Goal: Transaction & Acquisition: Purchase product/service

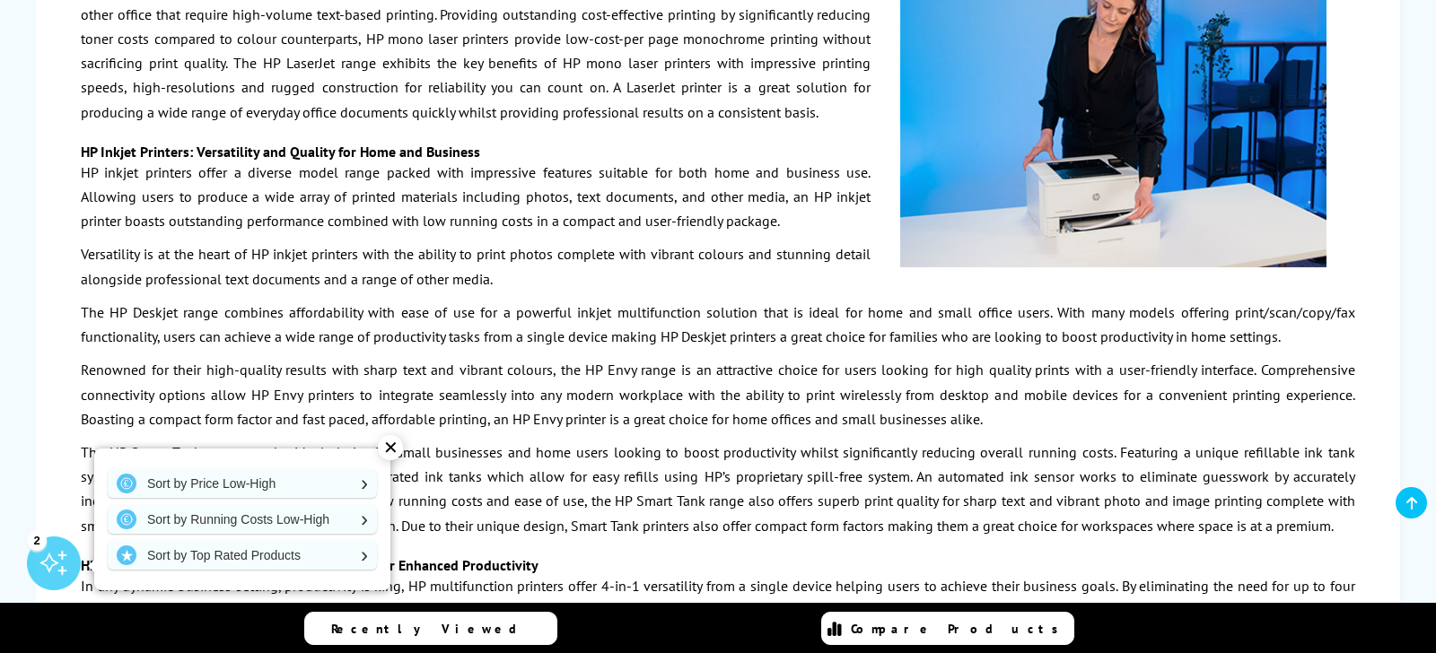
scroll to position [3310, 0]
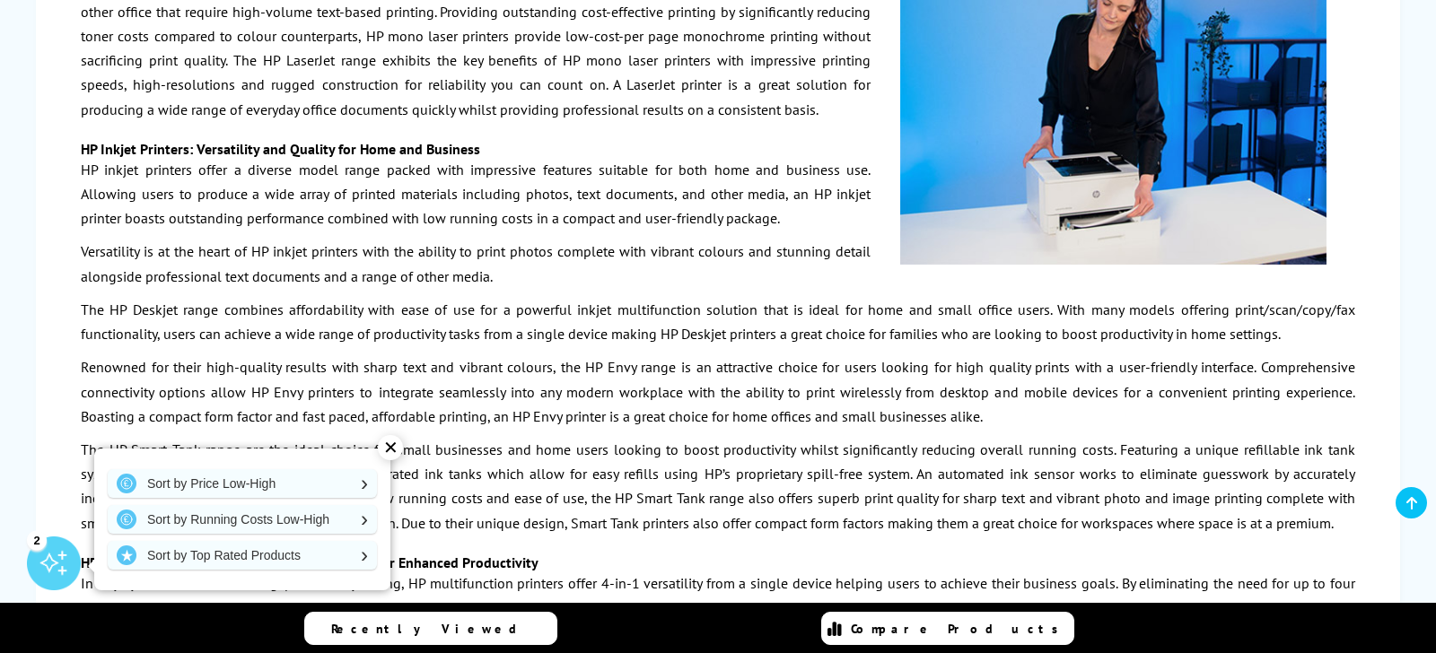
click at [394, 448] on div "✕" at bounding box center [390, 447] width 25 height 25
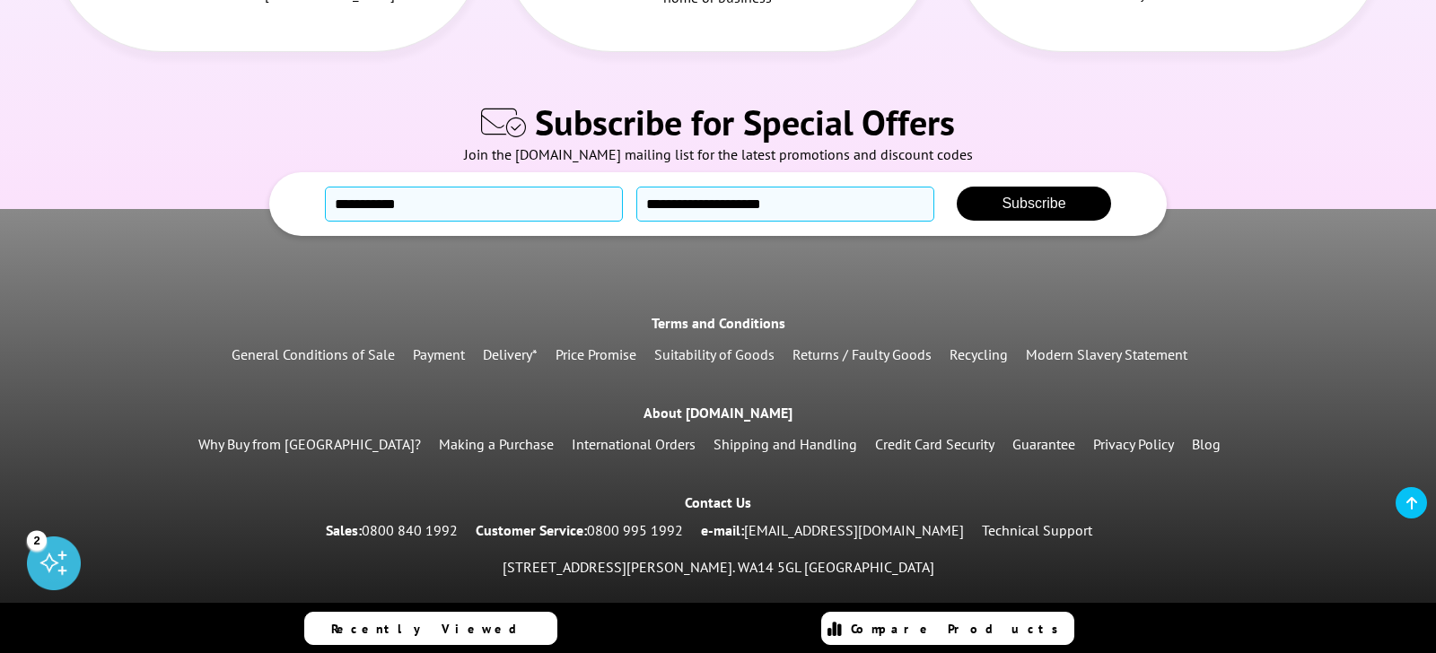
scroll to position [5627, 0]
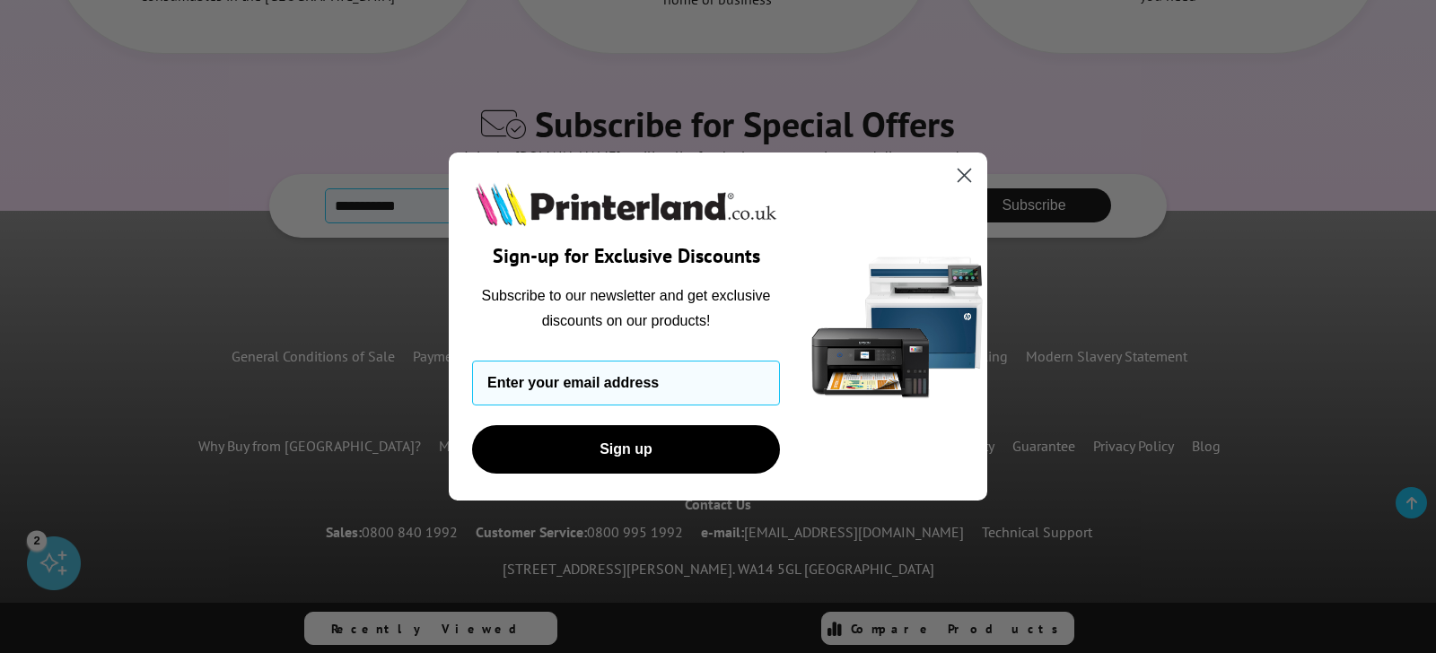
click at [965, 169] on circle "Close dialog" at bounding box center [964, 176] width 30 height 30
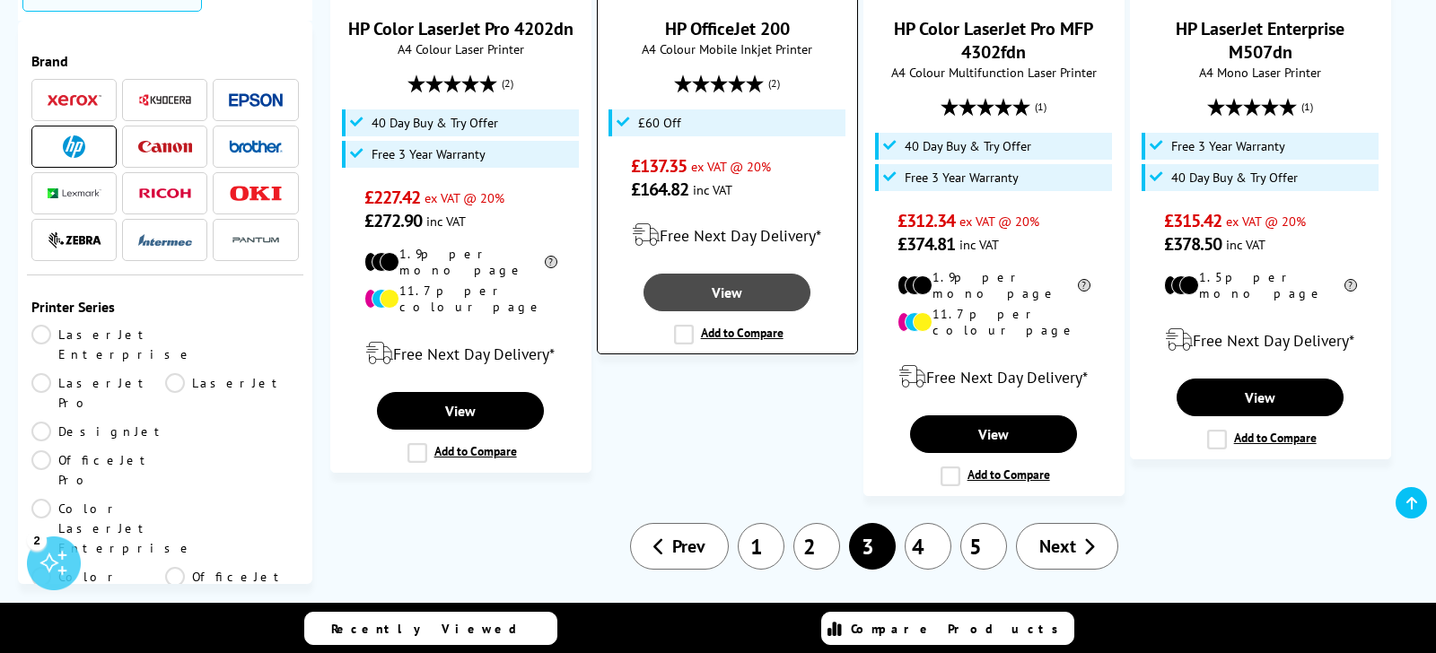
scroll to position [2170, 0]
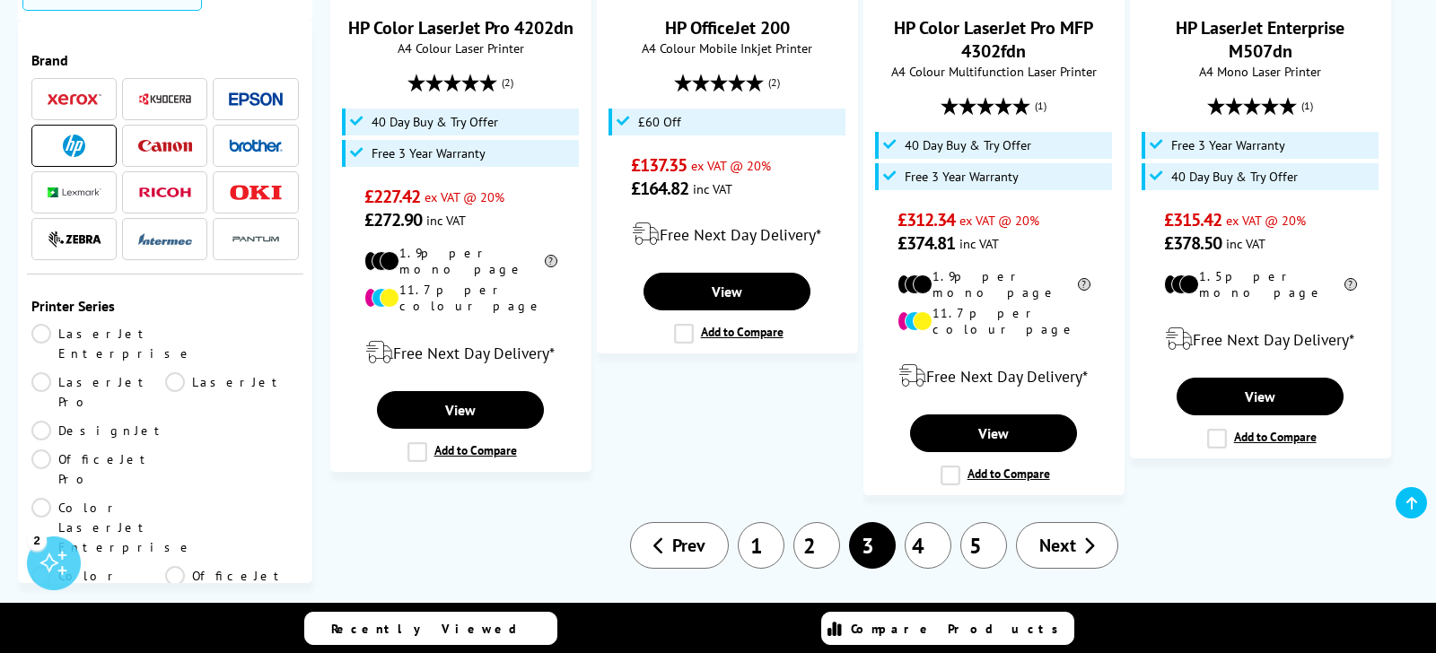
click at [924, 522] on link "4" at bounding box center [928, 545] width 47 height 47
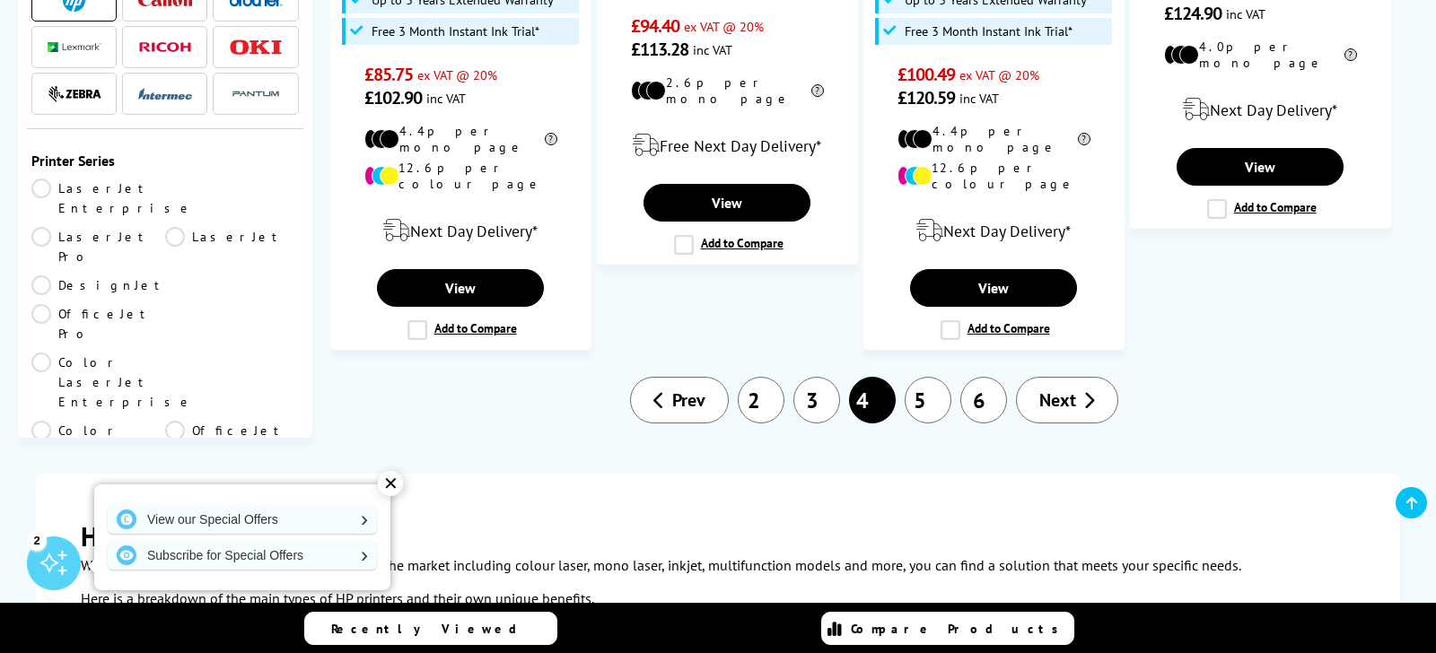
scroll to position [2169, 0]
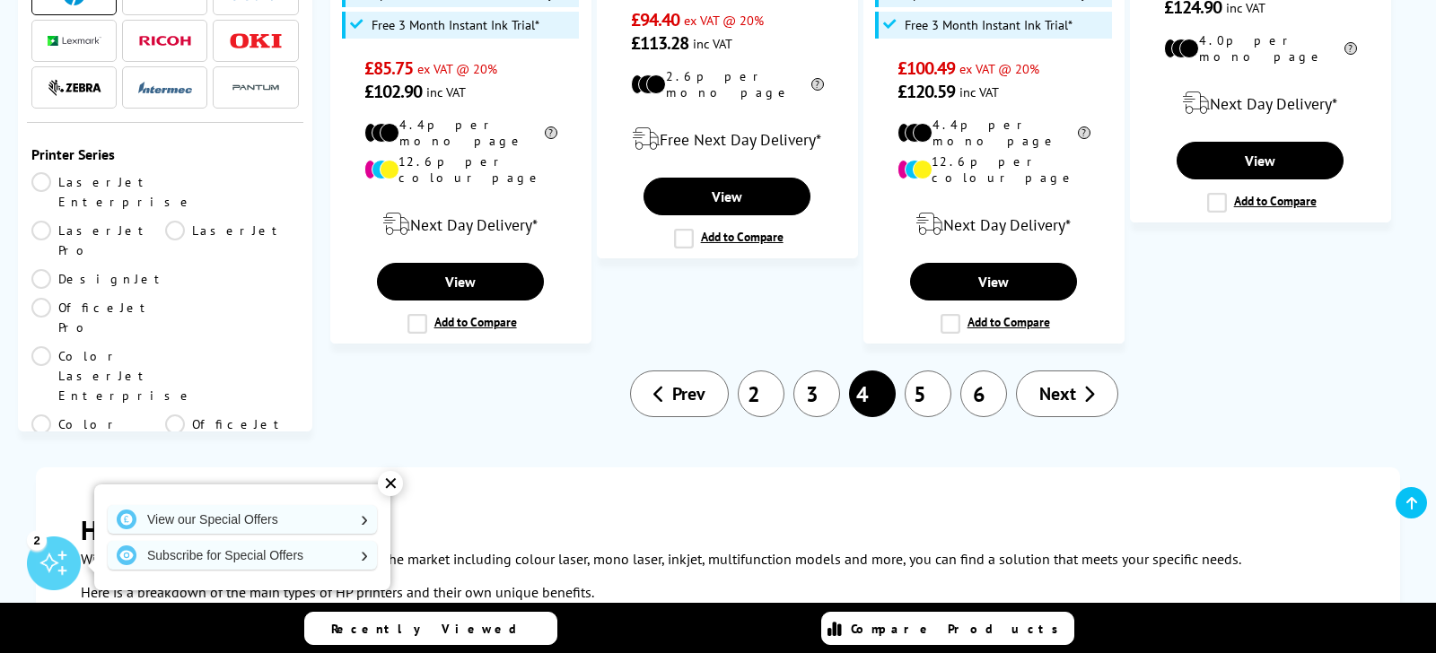
click at [930, 371] on link "5" at bounding box center [928, 394] width 47 height 47
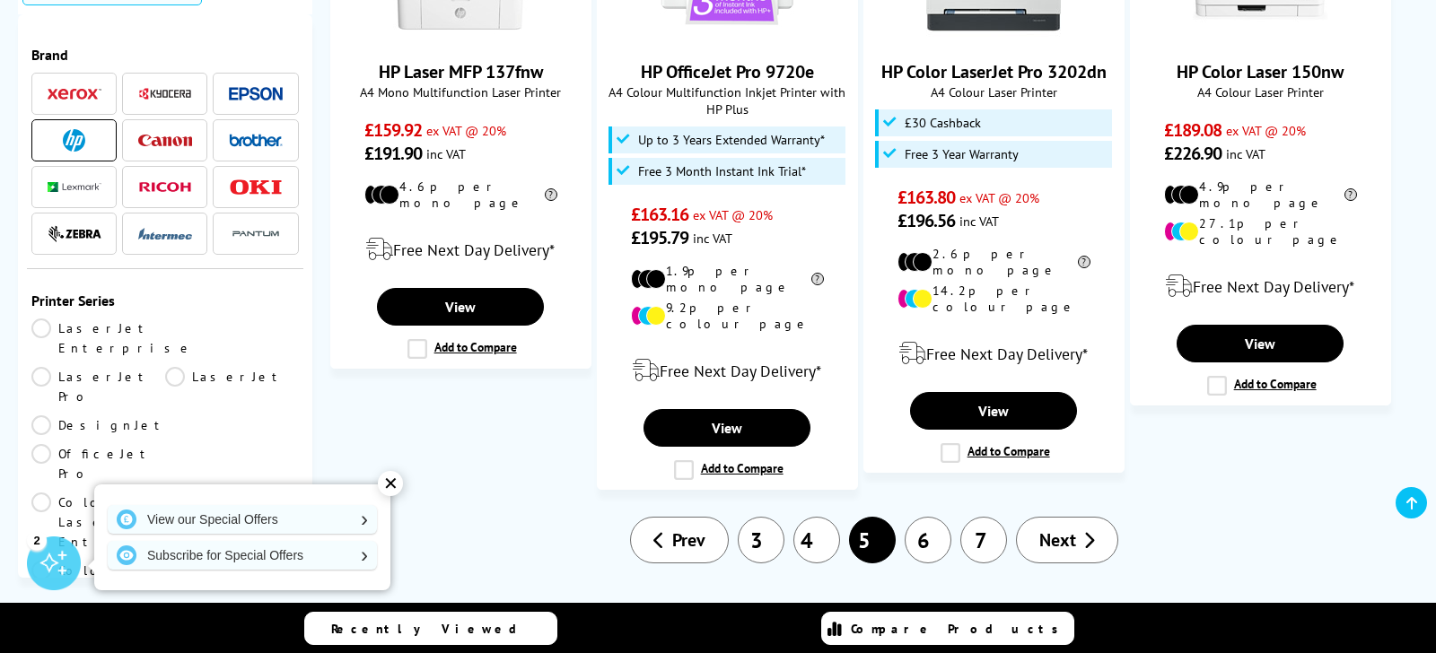
scroll to position [1925, 0]
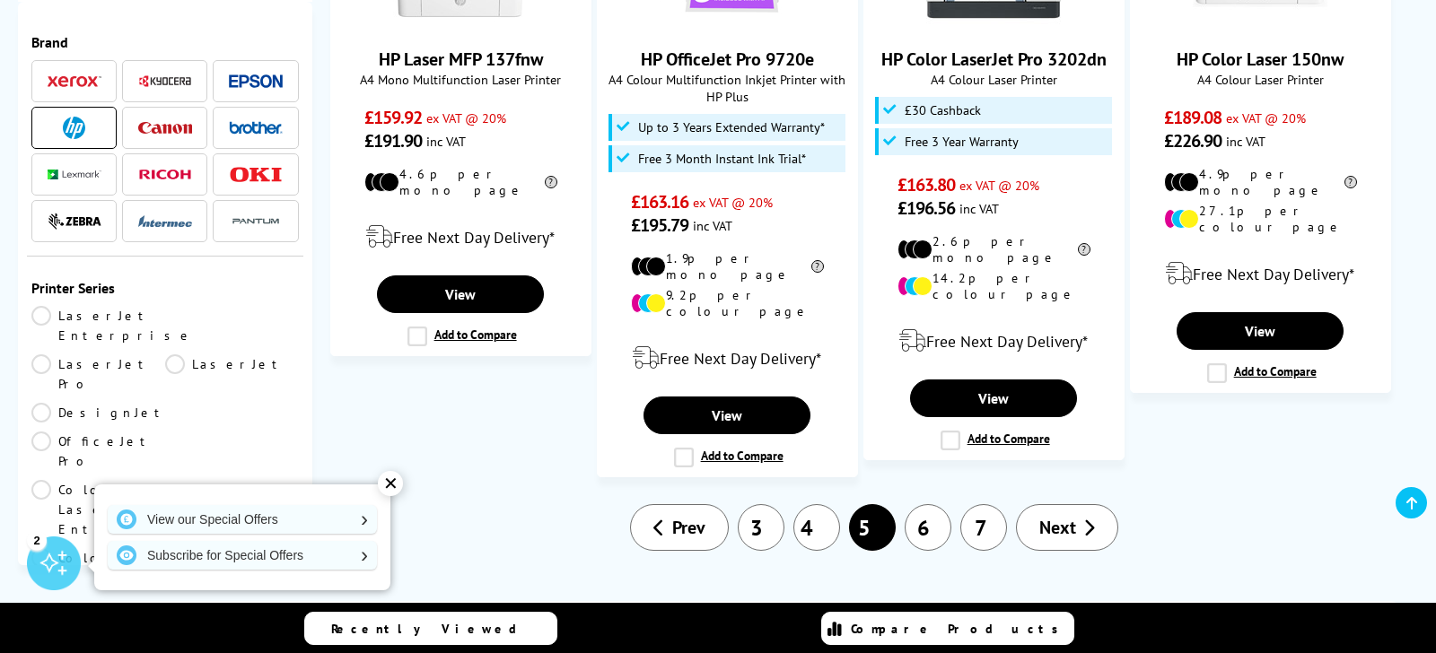
click at [922, 504] on link "6" at bounding box center [928, 527] width 47 height 47
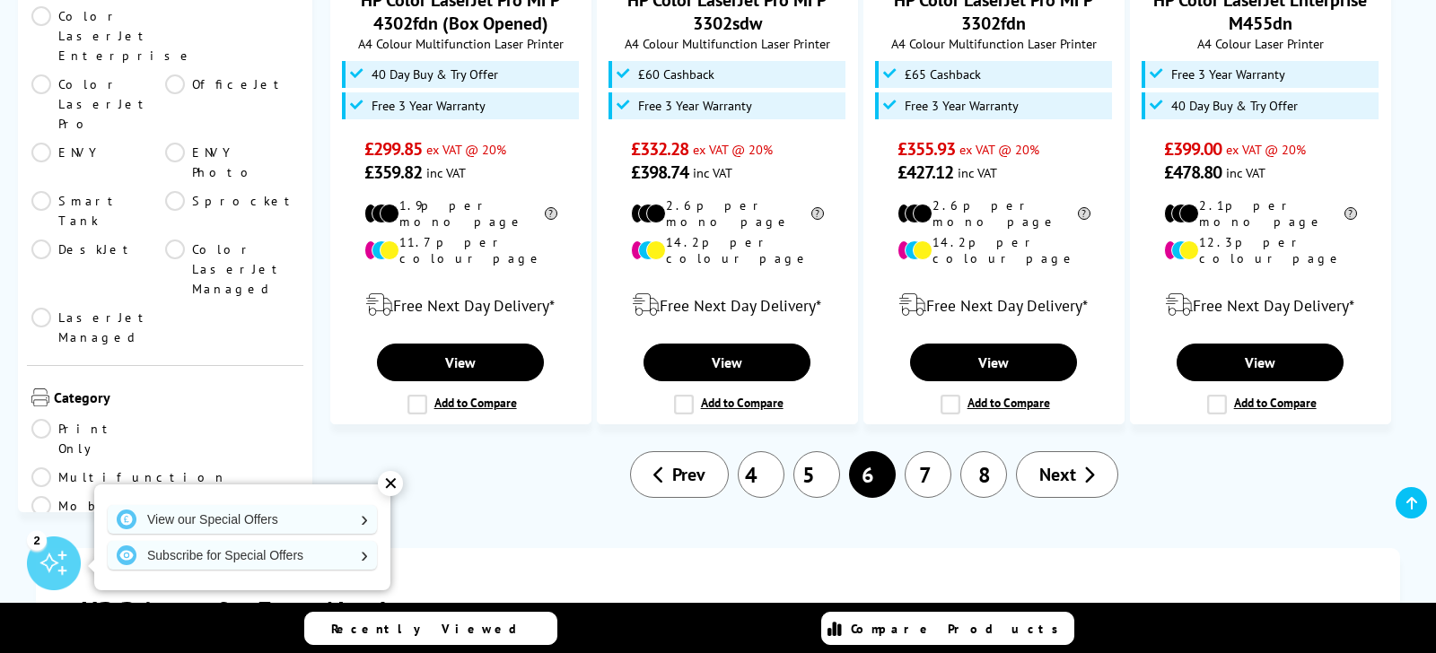
scroll to position [422, 0]
click at [40, 607] on link "A3" at bounding box center [98, 617] width 134 height 20
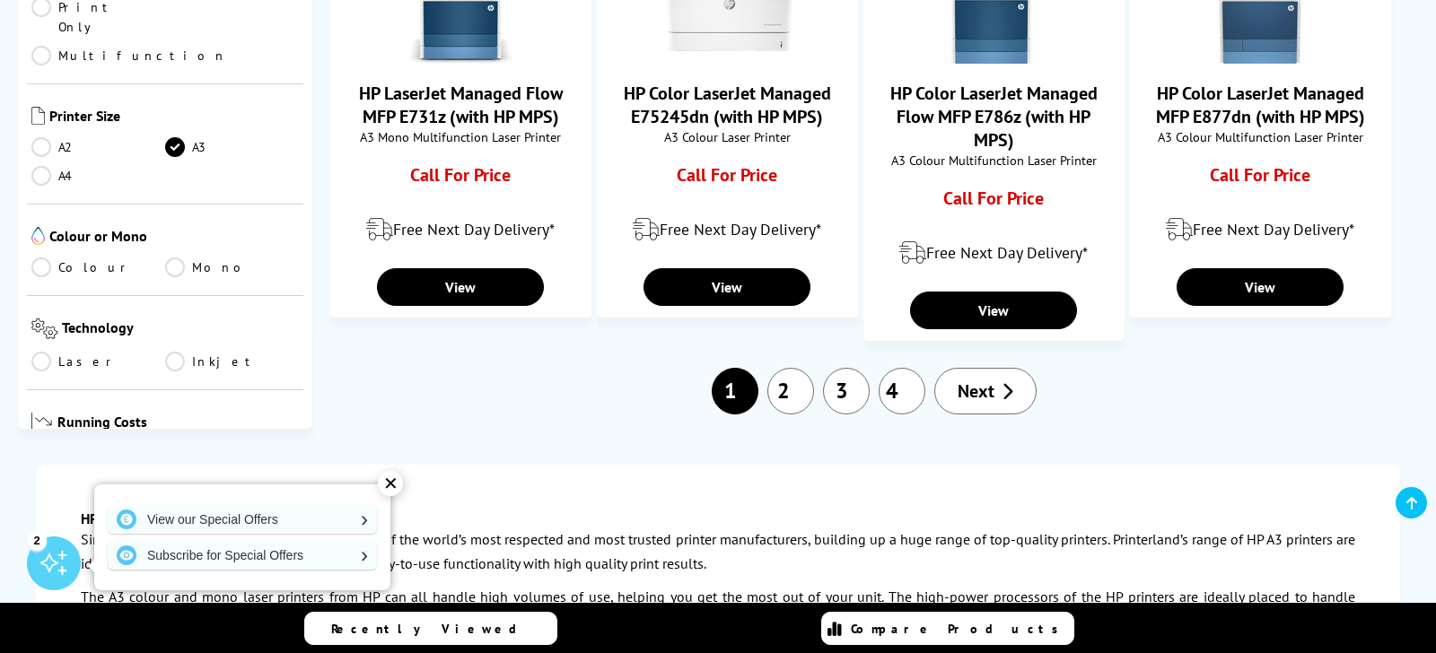
scroll to position [1974, 0]
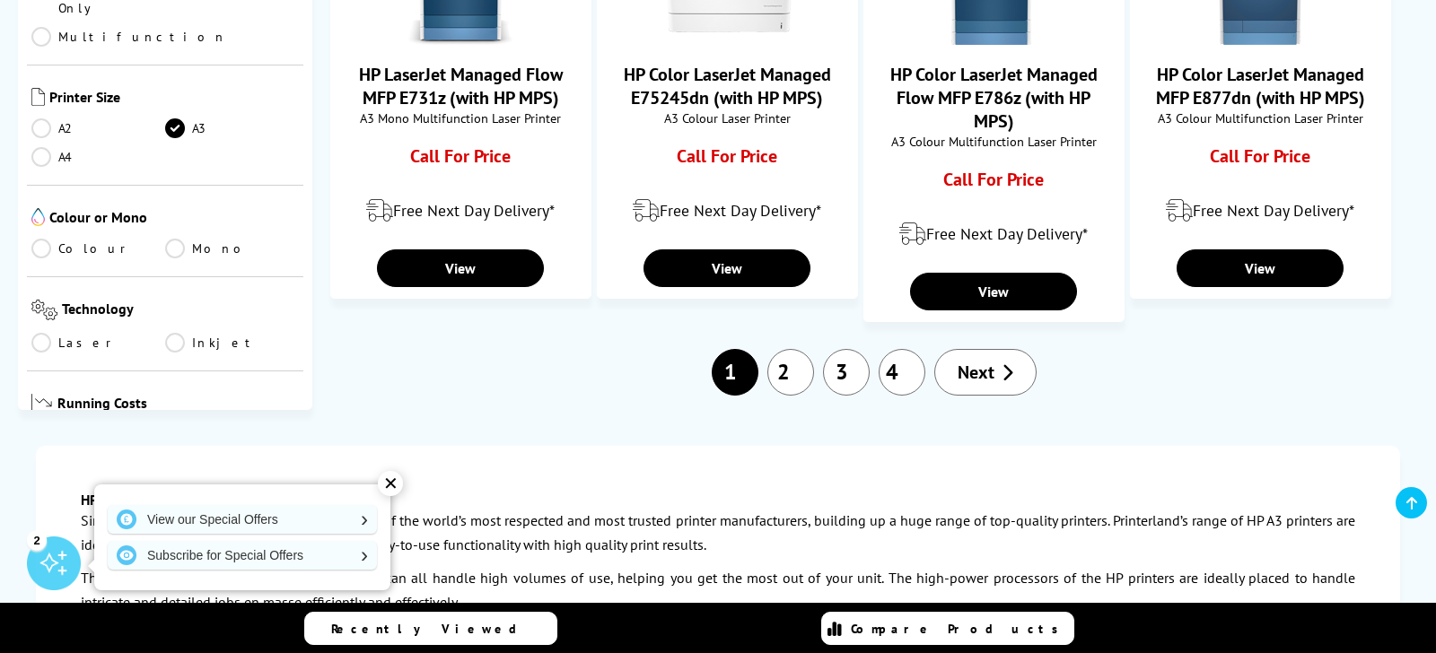
click at [797, 349] on link "2" at bounding box center [790, 372] width 47 height 47
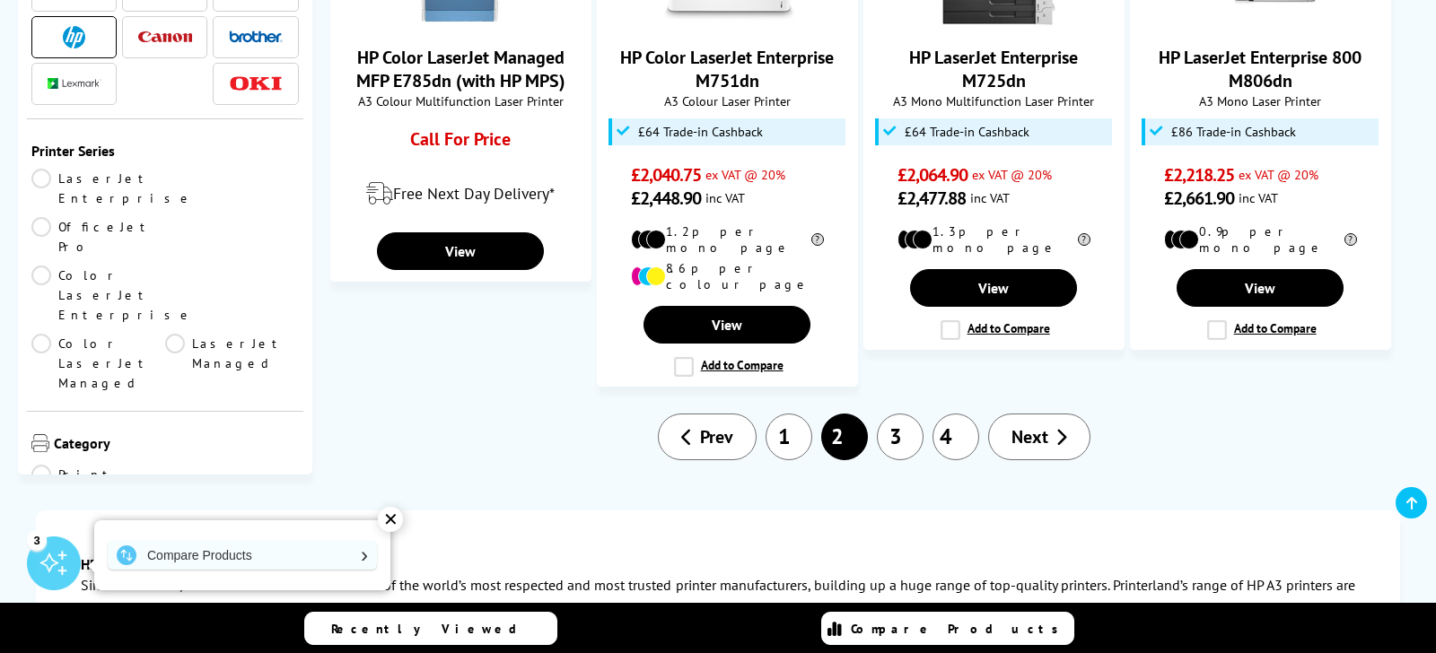
scroll to position [1855, 0]
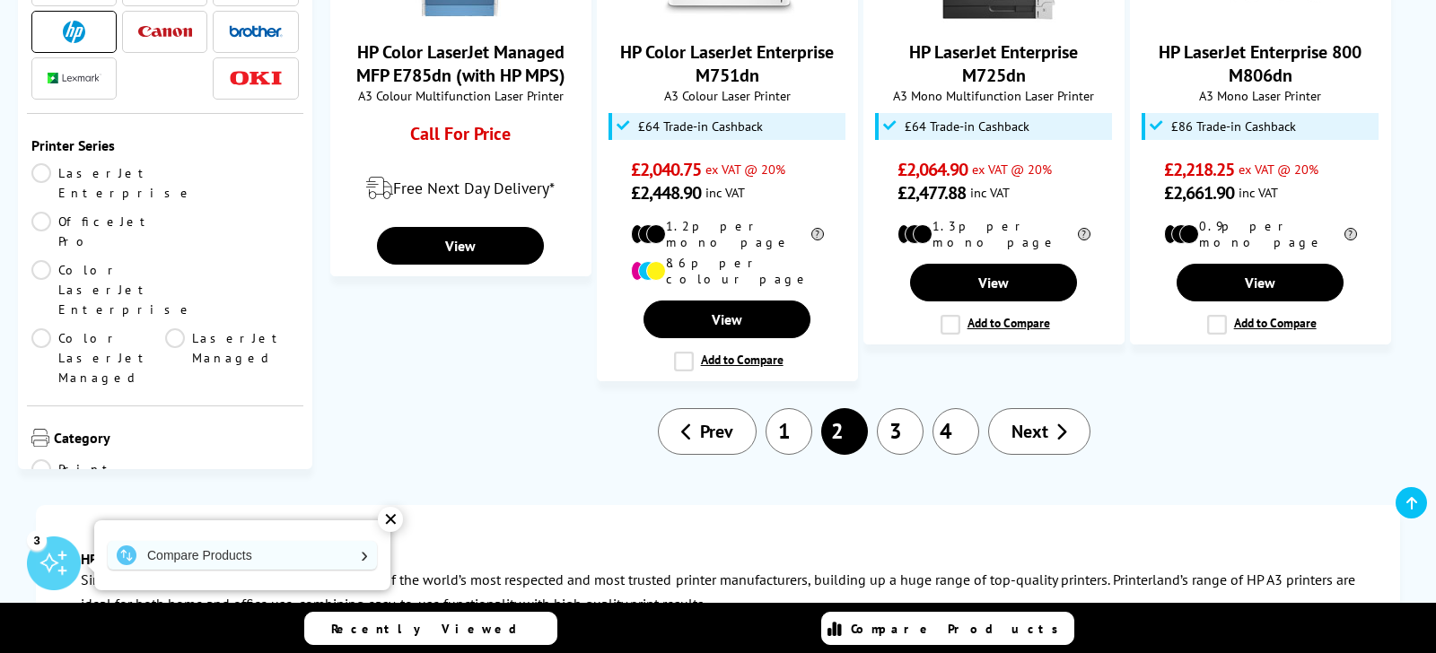
click at [898, 408] on link "3" at bounding box center [900, 431] width 47 height 47
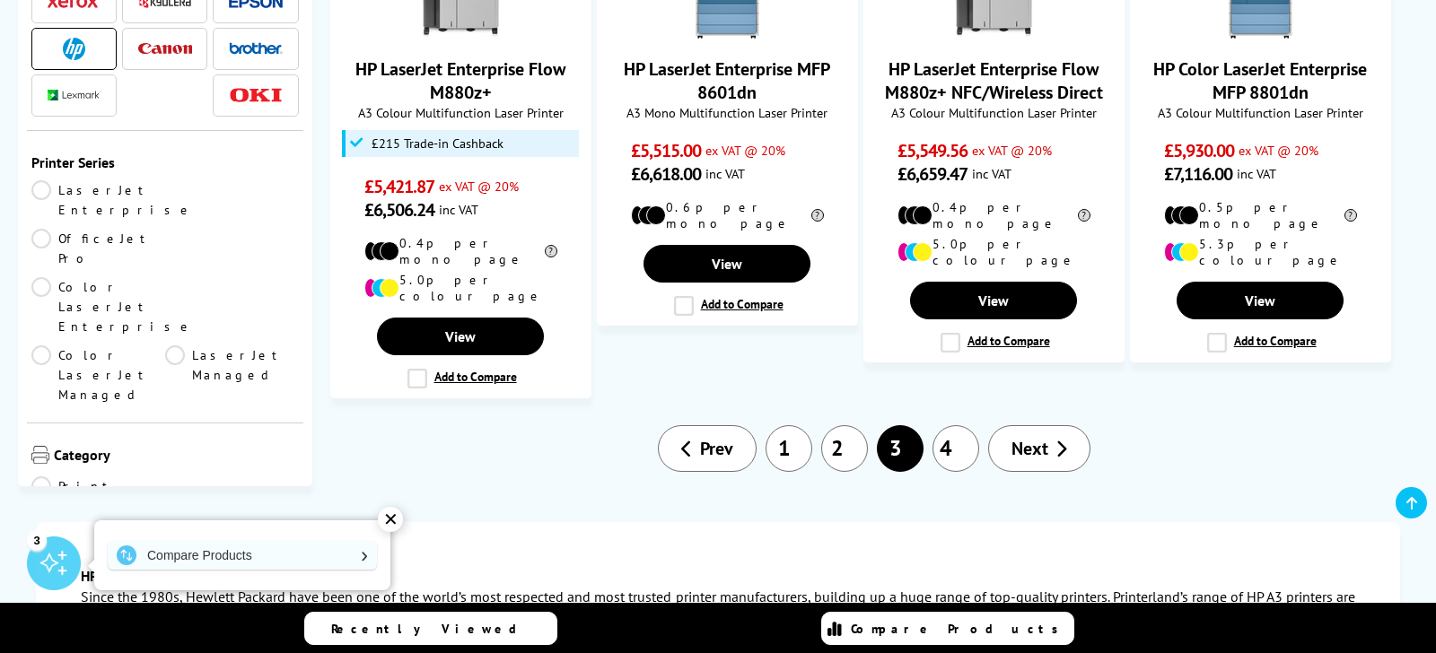
scroll to position [1715, 0]
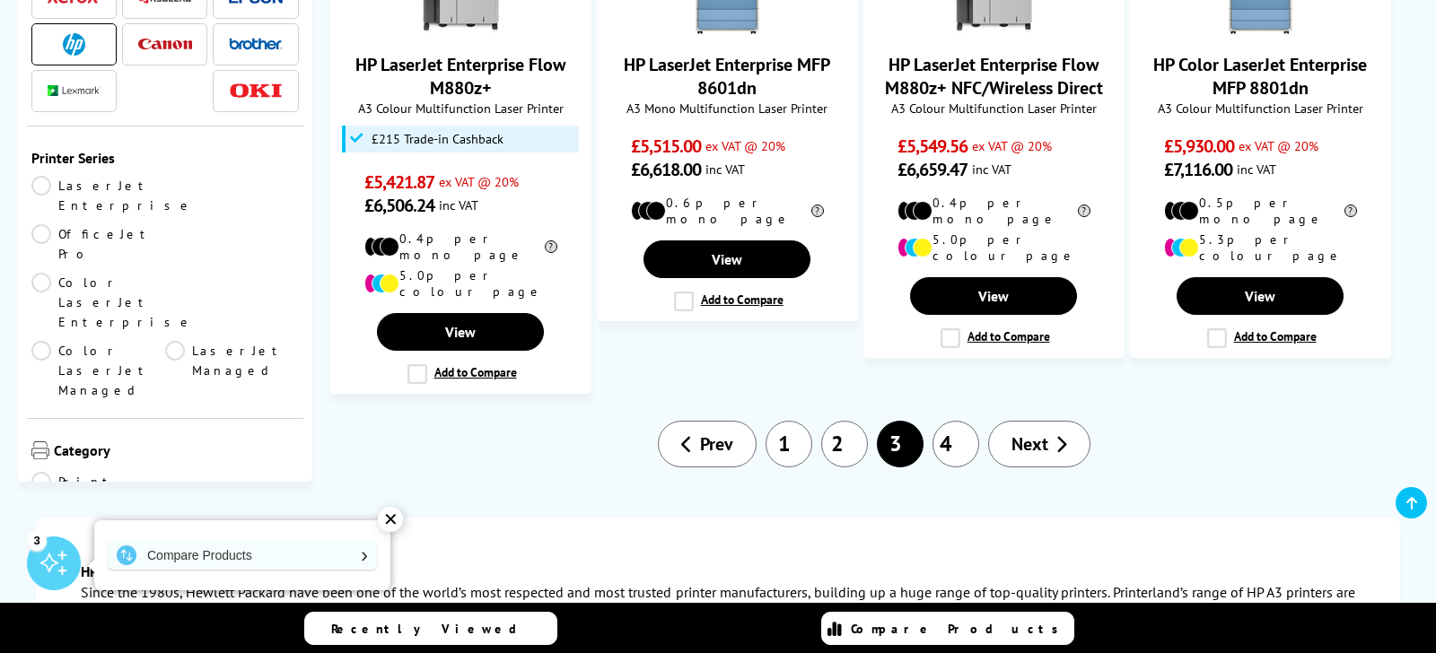
click at [967, 421] on link "4" at bounding box center [955, 444] width 47 height 47
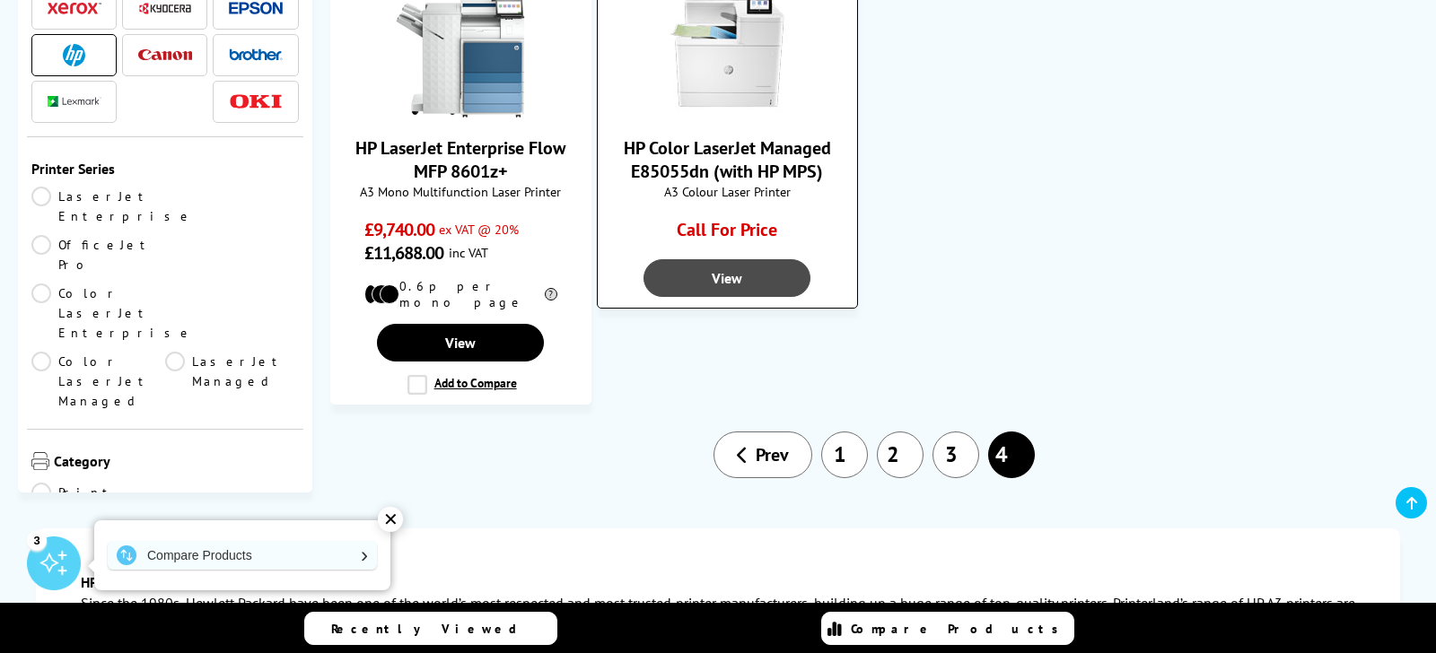
scroll to position [1014, 0]
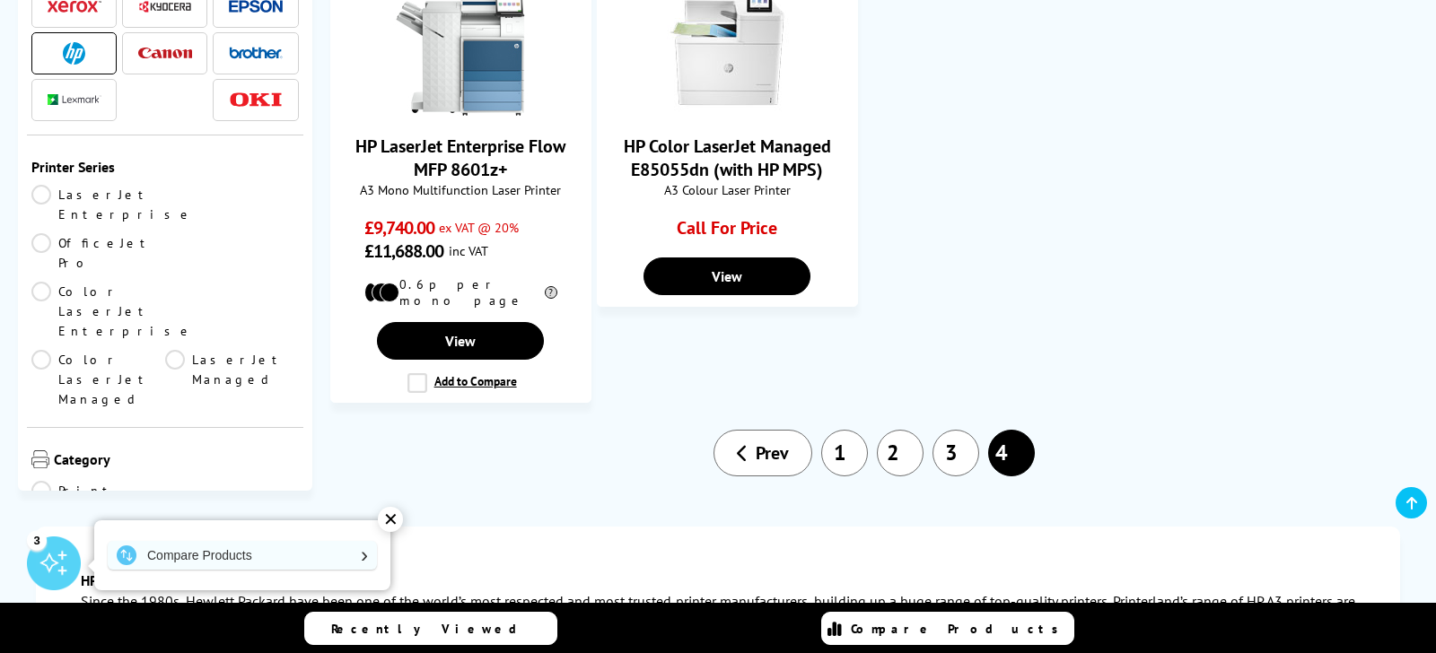
click at [851, 430] on link "1" at bounding box center [844, 453] width 47 height 47
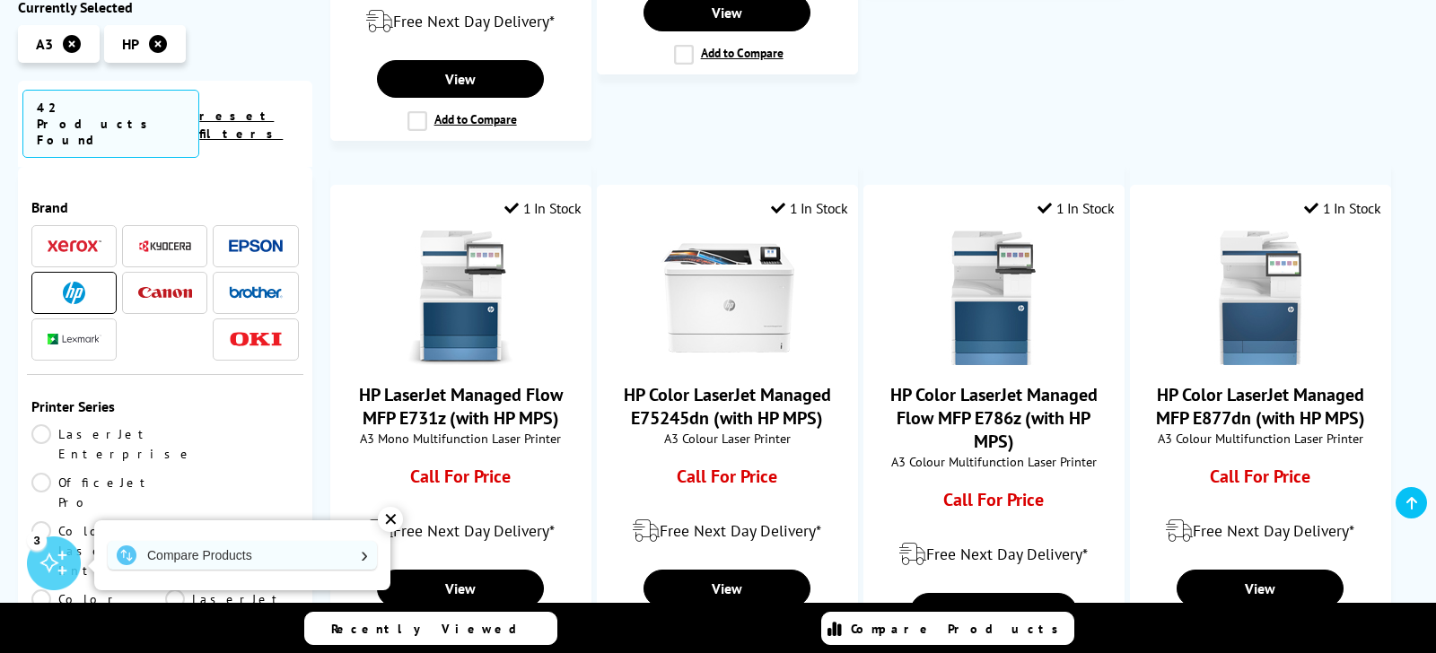
scroll to position [1669, 0]
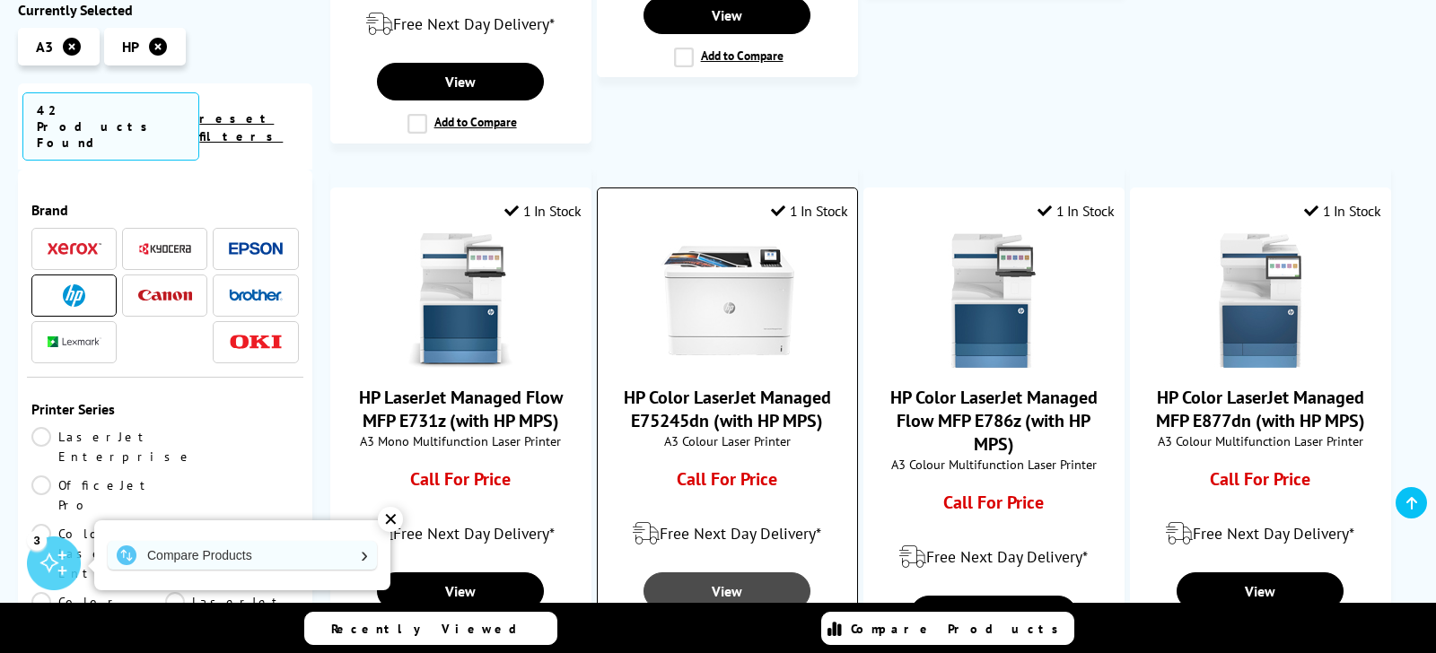
click at [717, 573] on link "View" at bounding box center [726, 592] width 167 height 38
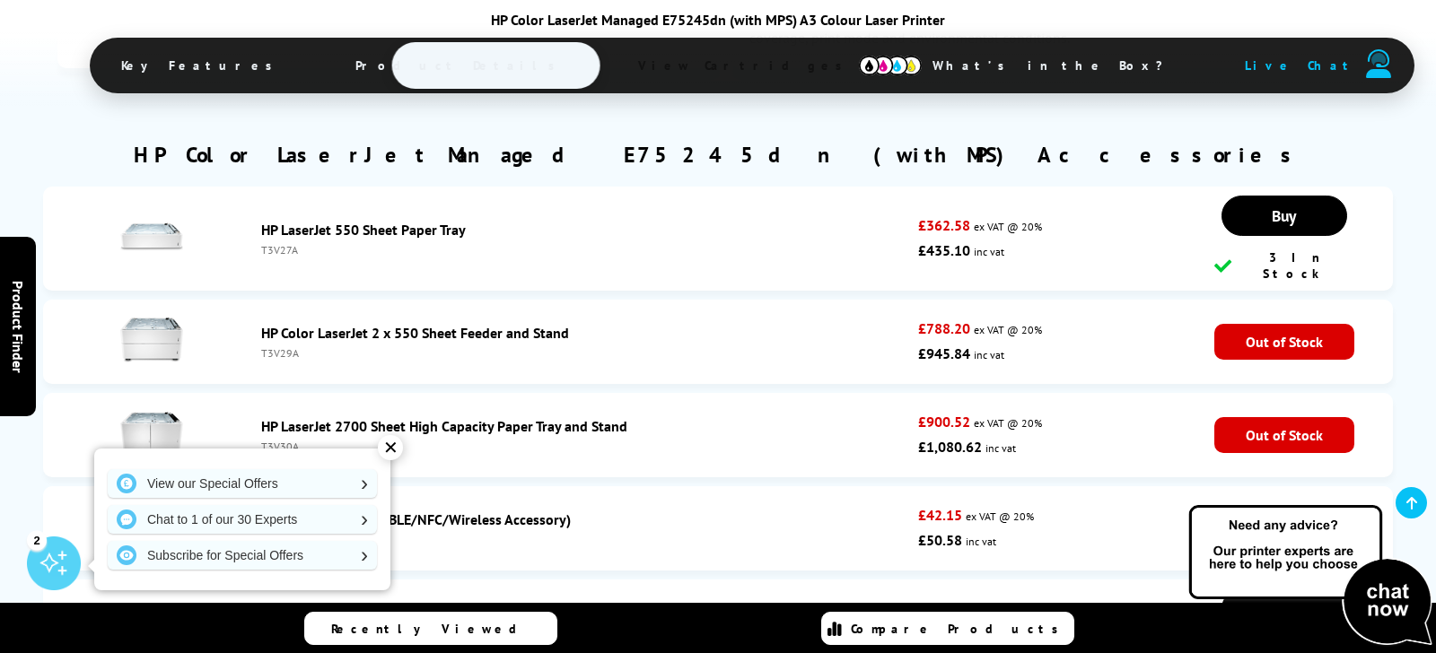
scroll to position [3491, 0]
